Goal: Task Accomplishment & Management: Use online tool/utility

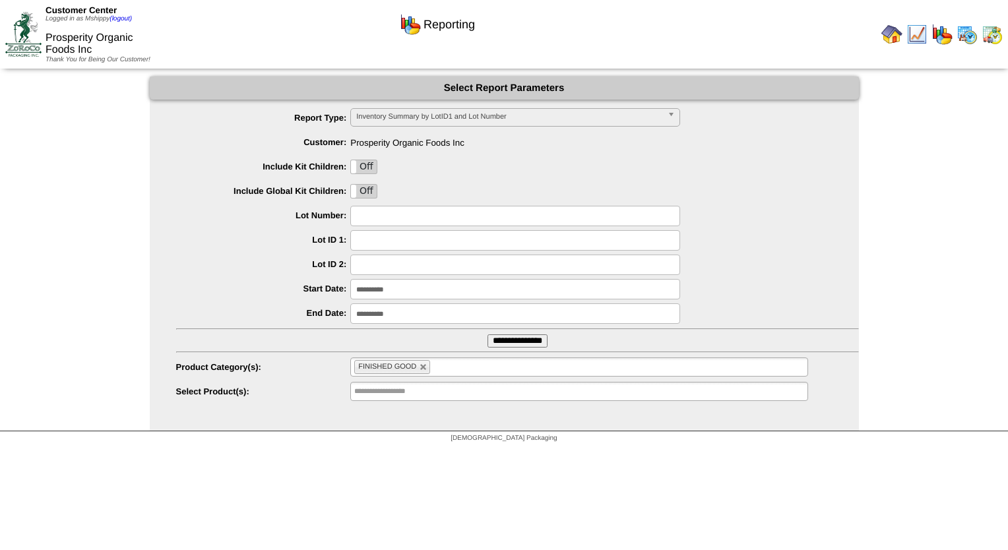
click at [964, 41] on img at bounding box center [966, 34] width 21 height 21
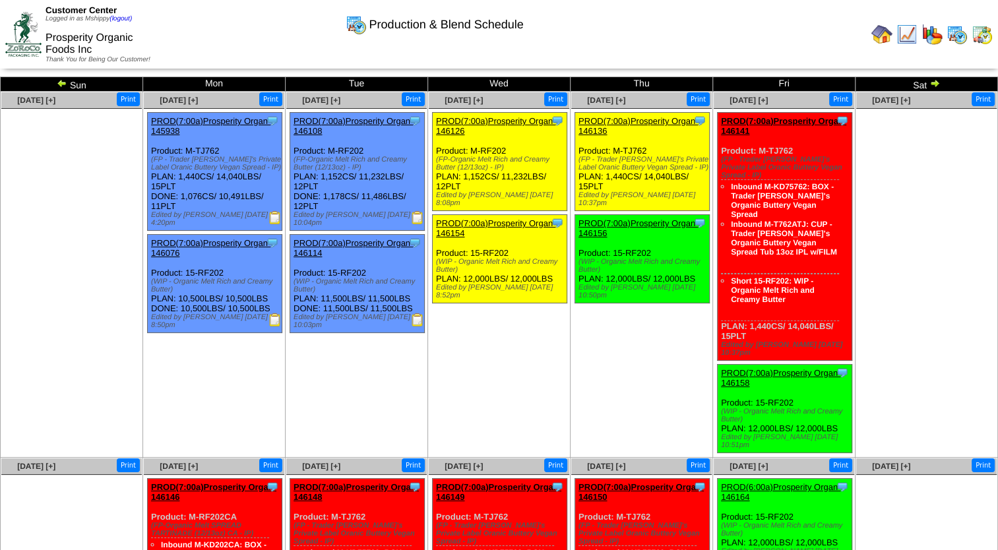
click at [65, 83] on img at bounding box center [62, 83] width 11 height 11
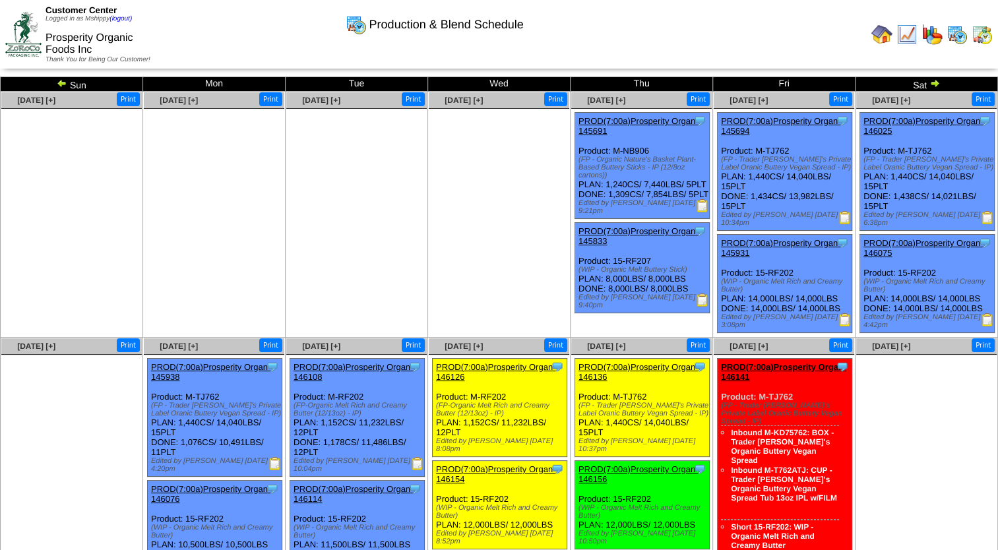
click at [989, 222] on img at bounding box center [987, 217] width 13 height 13
click at [846, 218] on img at bounding box center [844, 217] width 13 height 13
